Goal: Register for event/course

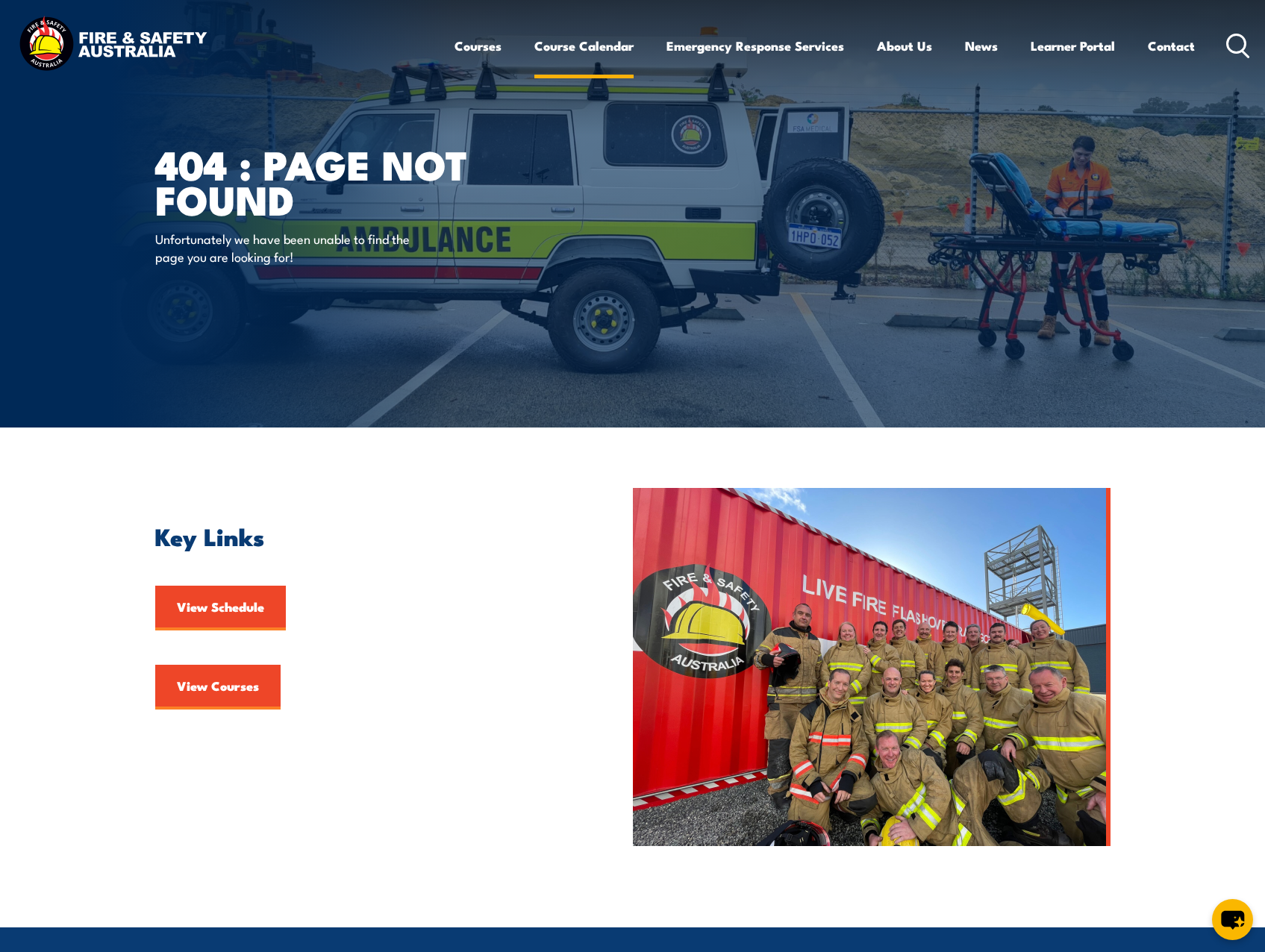
click at [571, 43] on link "Course Calendar" at bounding box center [584, 46] width 99 height 40
